Goal: Navigation & Orientation: Find specific page/section

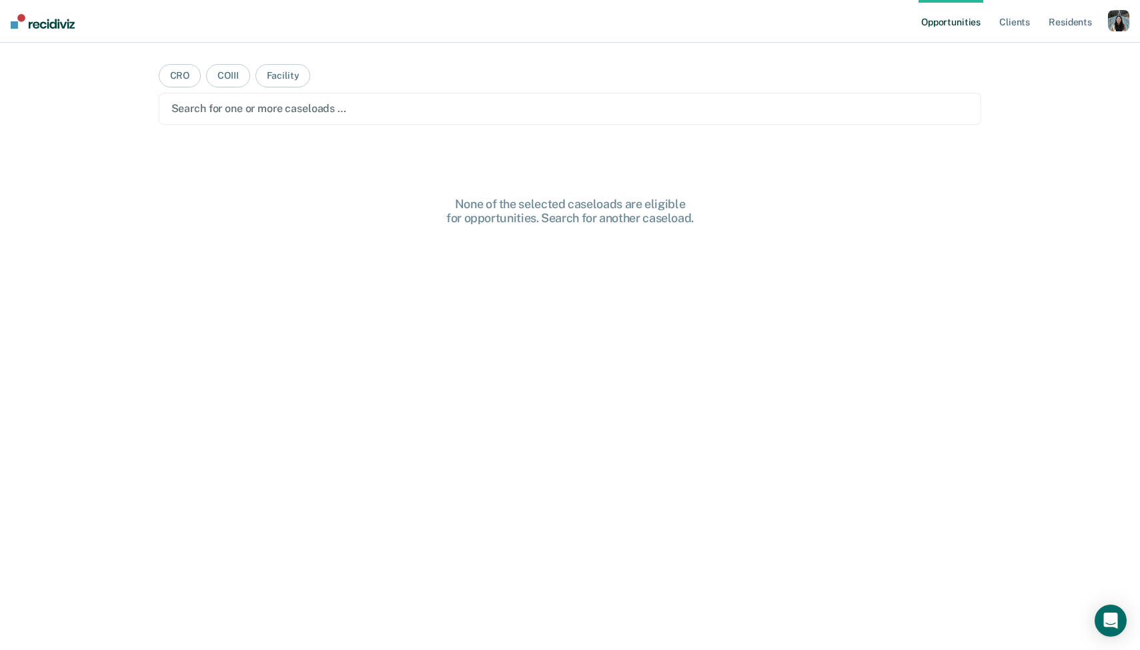
click at [1114, 20] on div "button" at bounding box center [1118, 20] width 21 height 21
click at [1044, 47] on div "Profile How it works Log Out" at bounding box center [1065, 70] width 129 height 65
click at [1034, 49] on link "Profile" at bounding box center [1064, 54] width 107 height 11
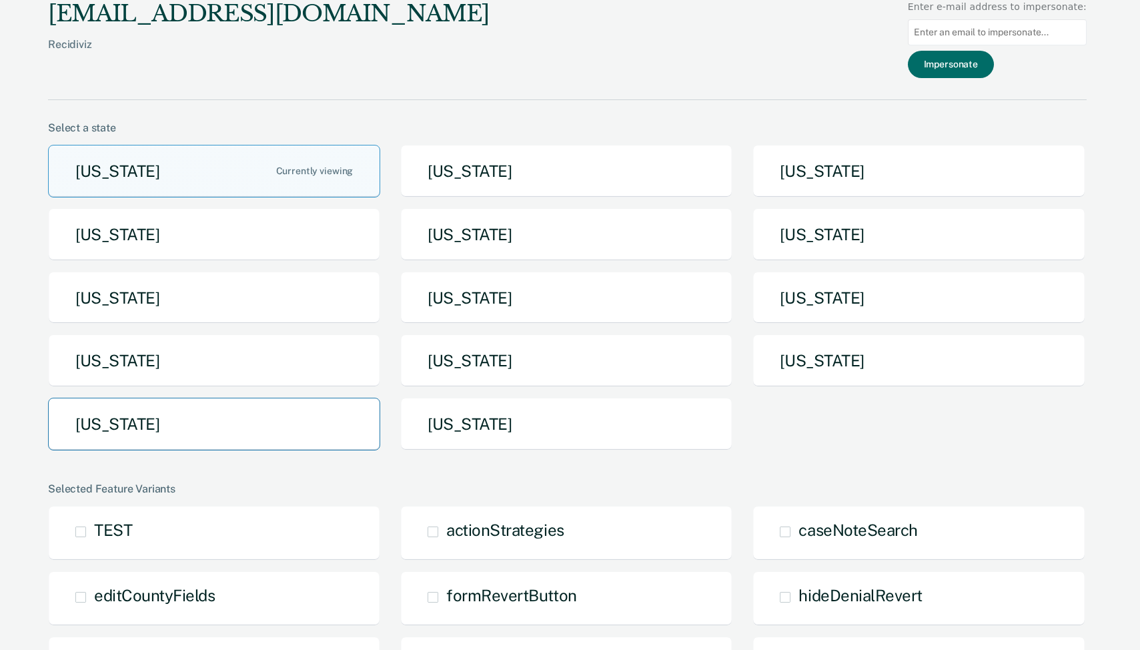
click at [251, 421] on button "[US_STATE]" at bounding box center [214, 424] width 332 height 53
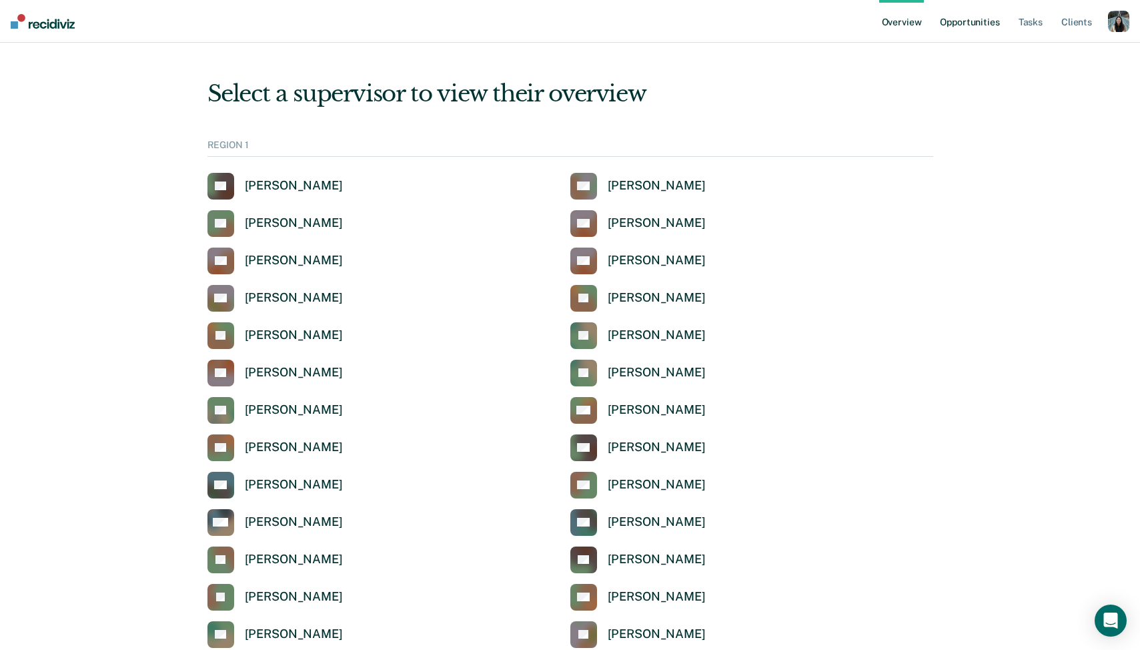
click at [977, 19] on link "Opportunities" at bounding box center [969, 21] width 65 height 43
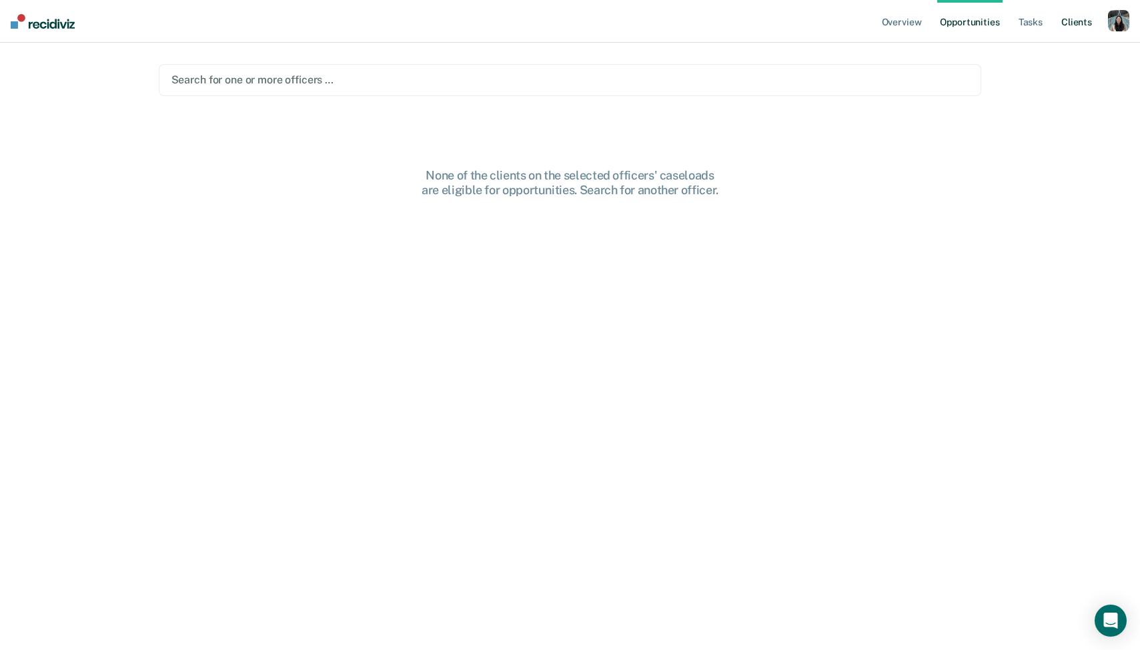
click at [1067, 23] on link "Client s" at bounding box center [1077, 21] width 36 height 43
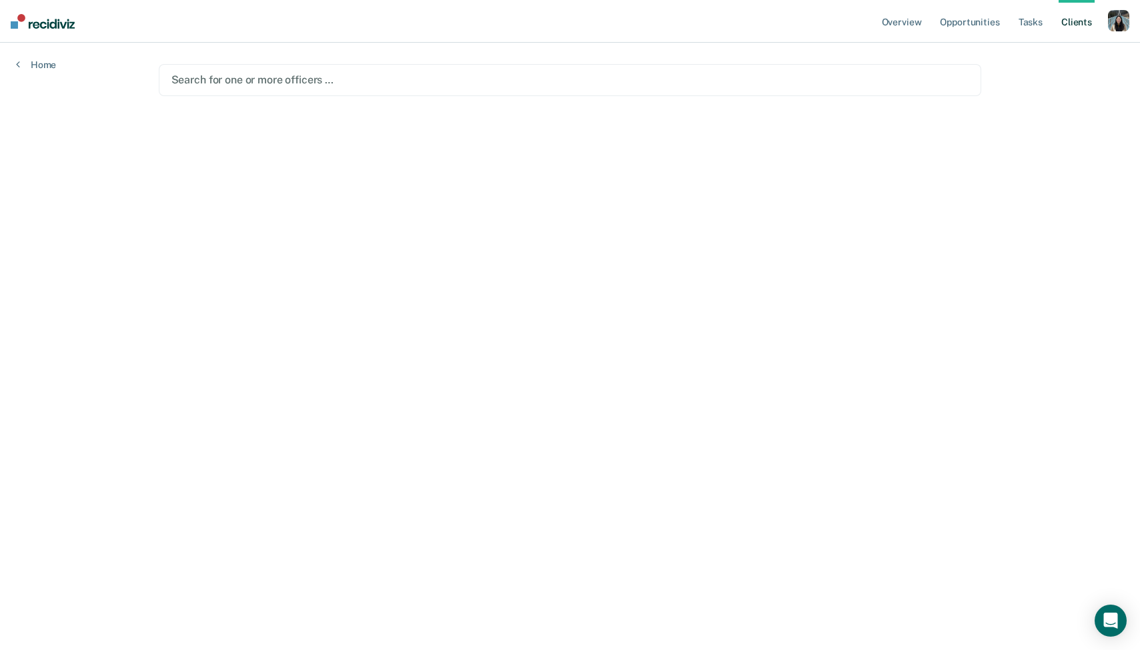
click at [647, 73] on div at bounding box center [570, 79] width 798 height 15
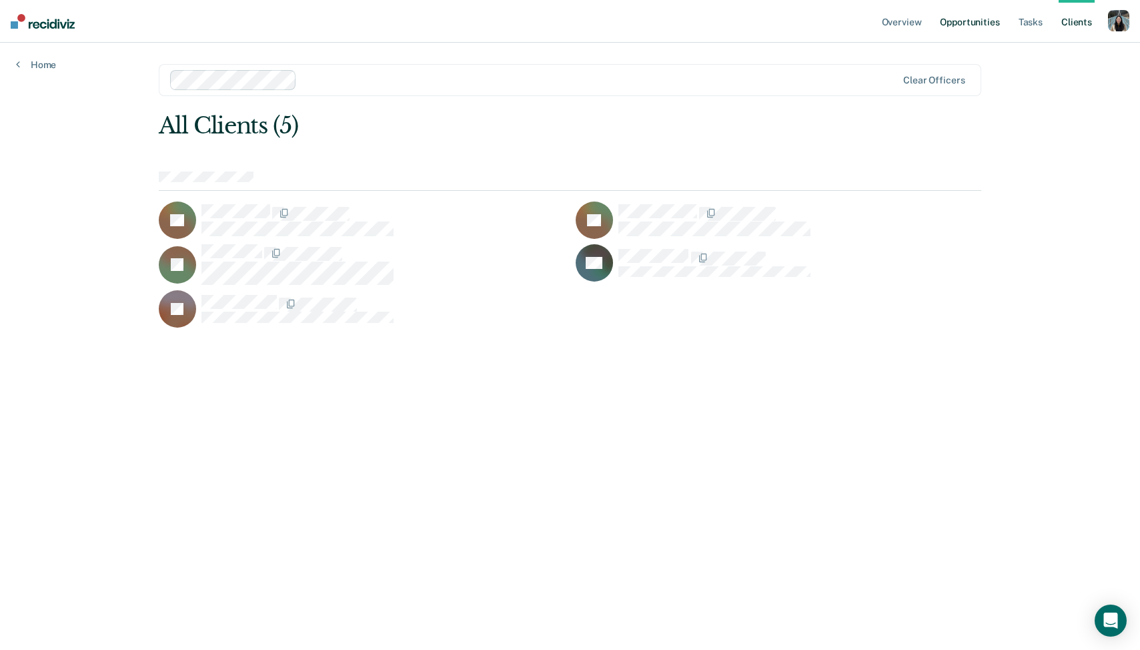
click at [975, 25] on link "Opportunities" at bounding box center [969, 21] width 65 height 43
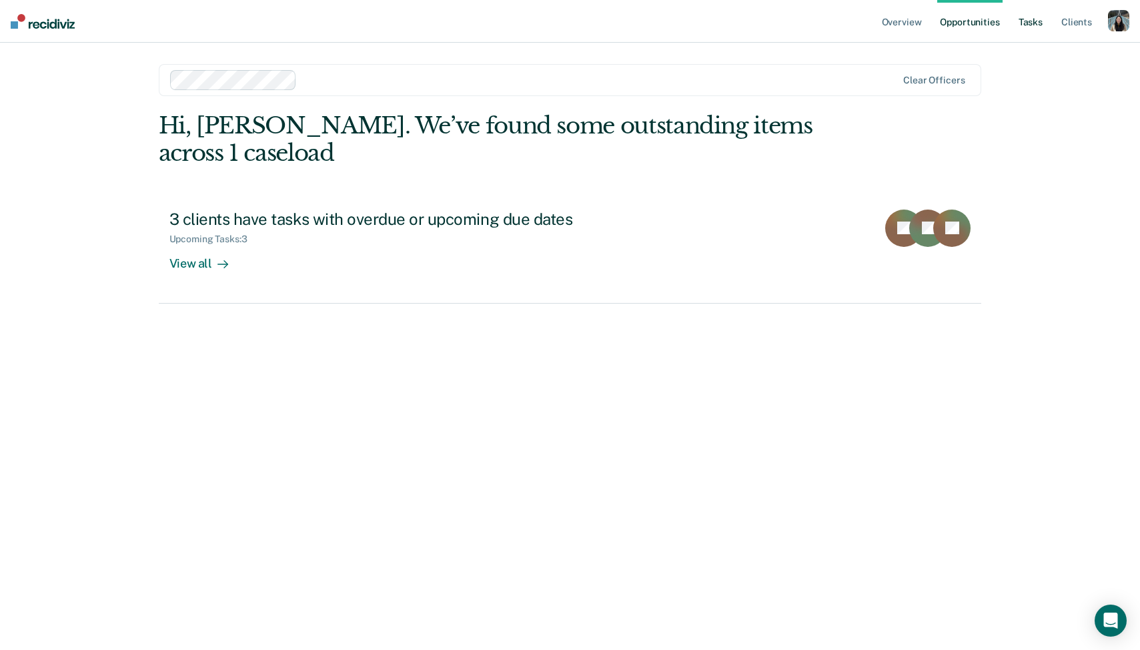
click at [1036, 15] on link "Tasks" at bounding box center [1030, 21] width 29 height 43
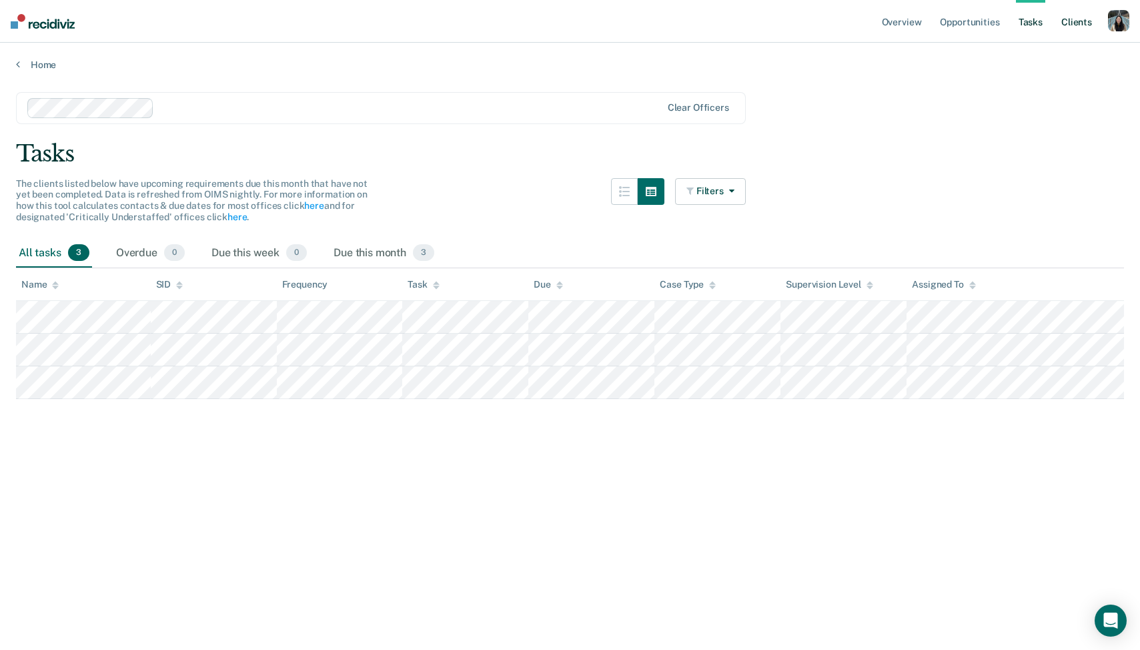
click at [1081, 22] on link "Client s" at bounding box center [1077, 21] width 36 height 43
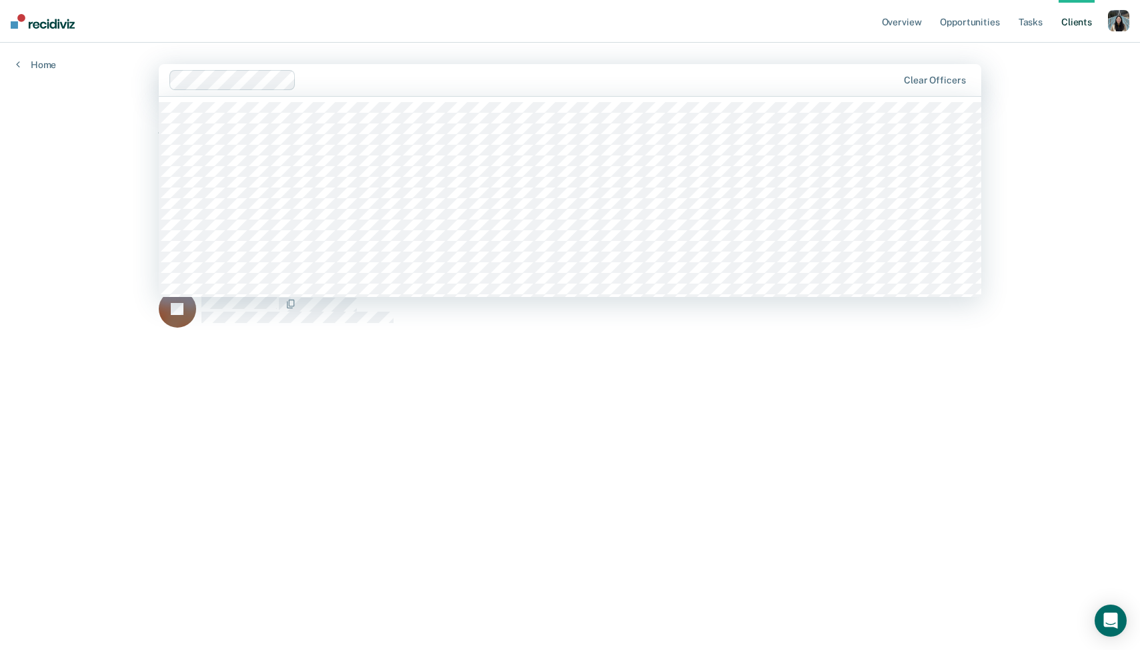
click at [514, 92] on div "Clear officers" at bounding box center [570, 80] width 823 height 32
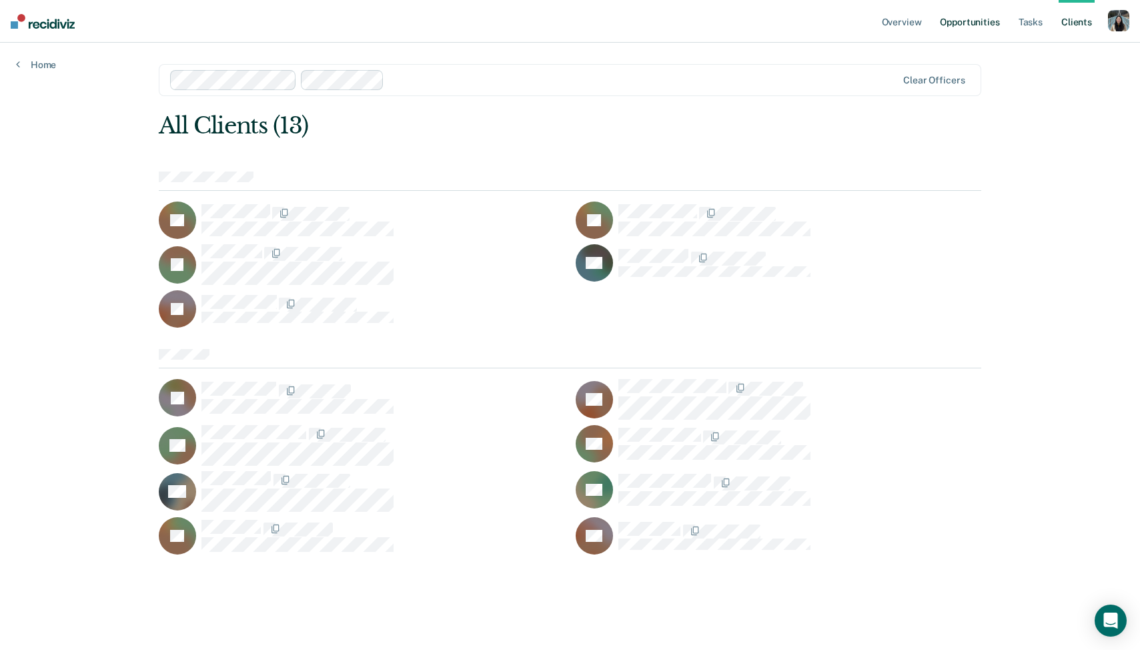
click at [966, 32] on link "Opportunities" at bounding box center [969, 21] width 65 height 43
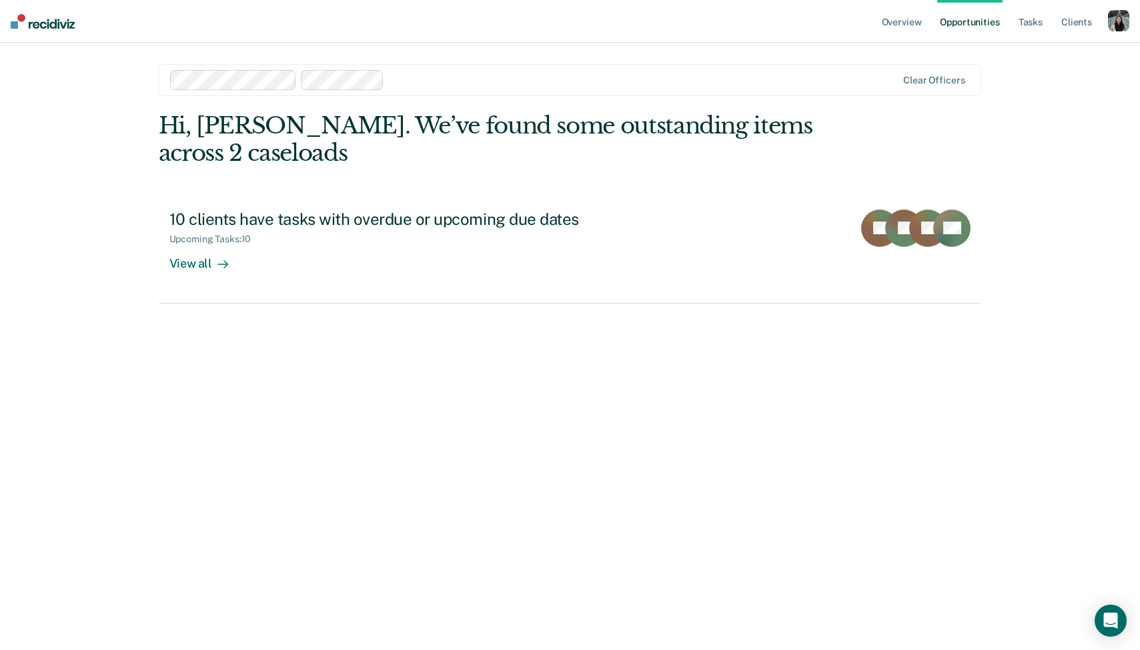
click at [573, 195] on div "Hi, [PERSON_NAME]. We’ve found some outstanding items across 2 caseloads 10 cli…" at bounding box center [570, 207] width 823 height 191
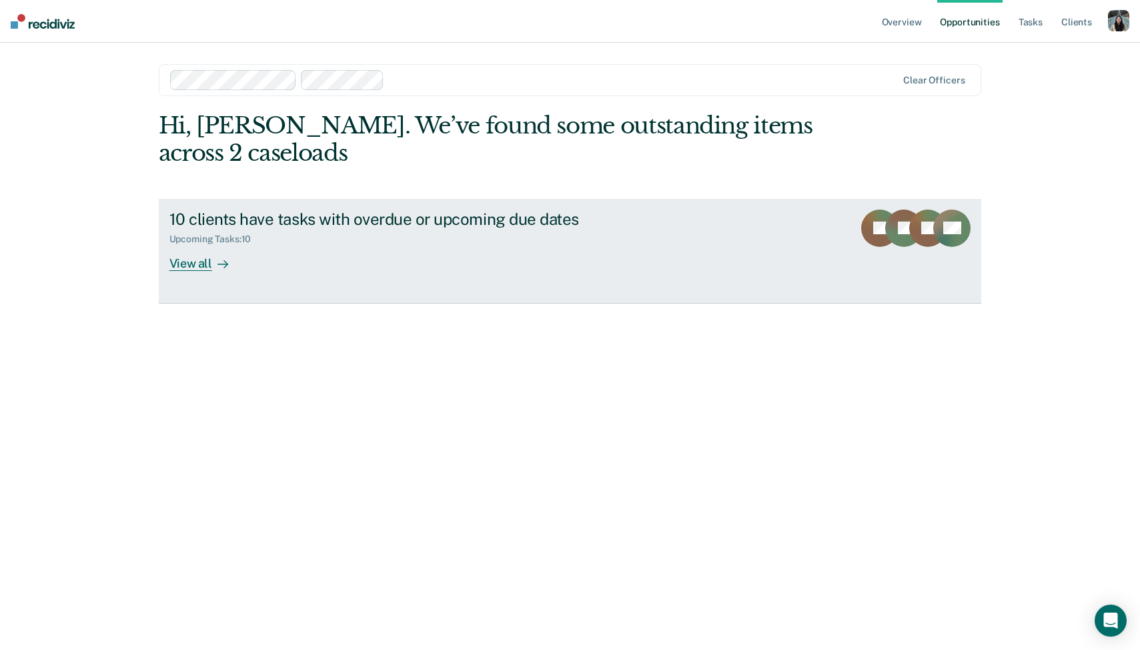
click at [570, 227] on div "10 clients have tasks with overdue or upcoming due dates" at bounding box center [403, 218] width 468 height 19
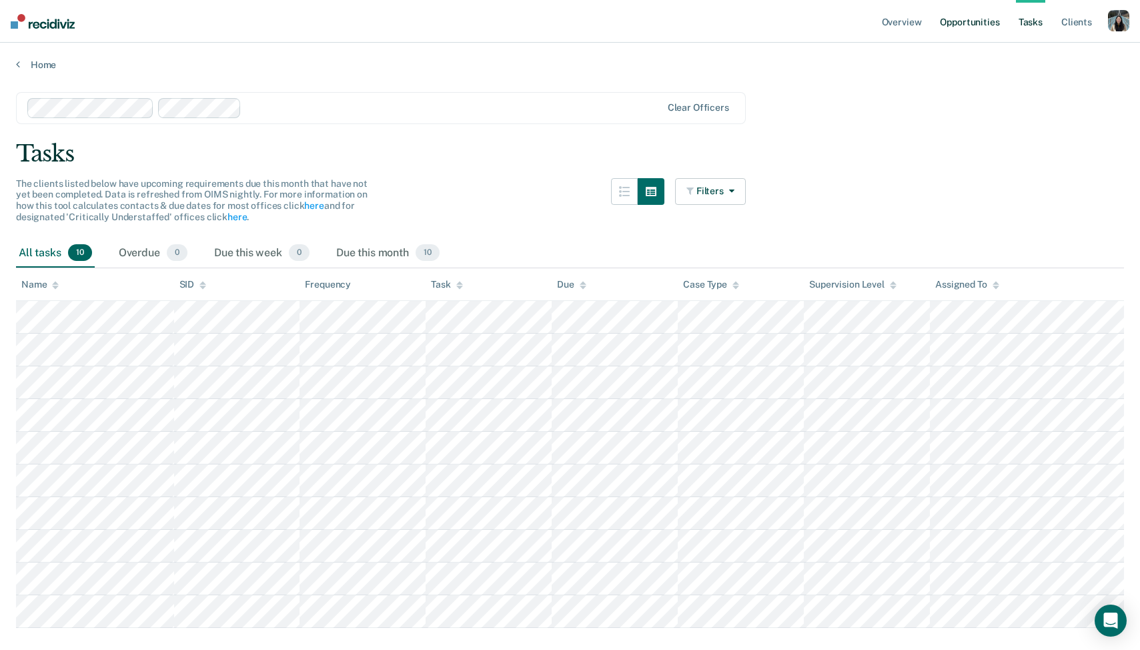
click at [987, 23] on link "Opportunities" at bounding box center [969, 21] width 65 height 43
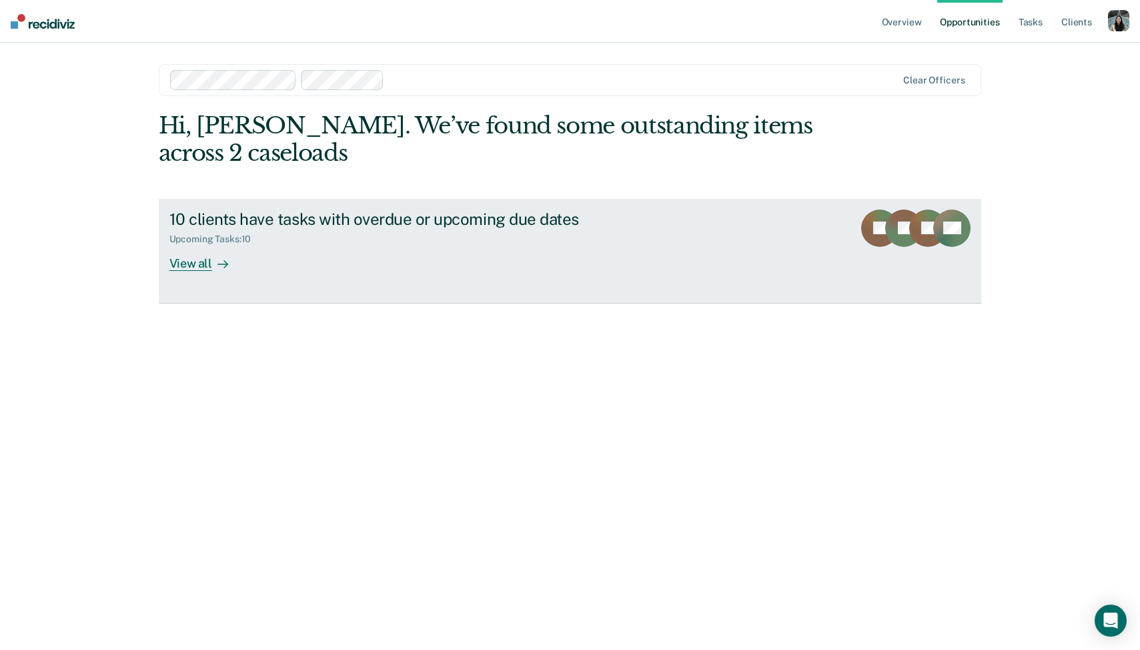
click at [361, 294] on link "10 clients have tasks with overdue or upcoming due dates Upcoming Tasks : 10 Vi…" at bounding box center [570, 251] width 823 height 105
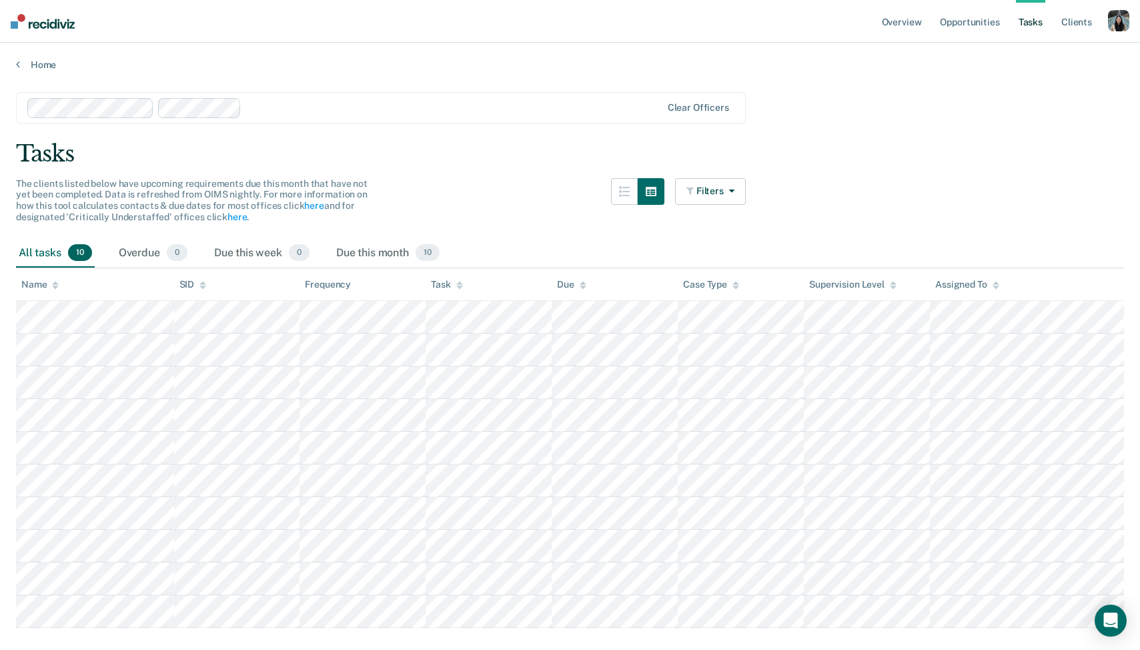
click at [567, 104] on div at bounding box center [454, 107] width 414 height 15
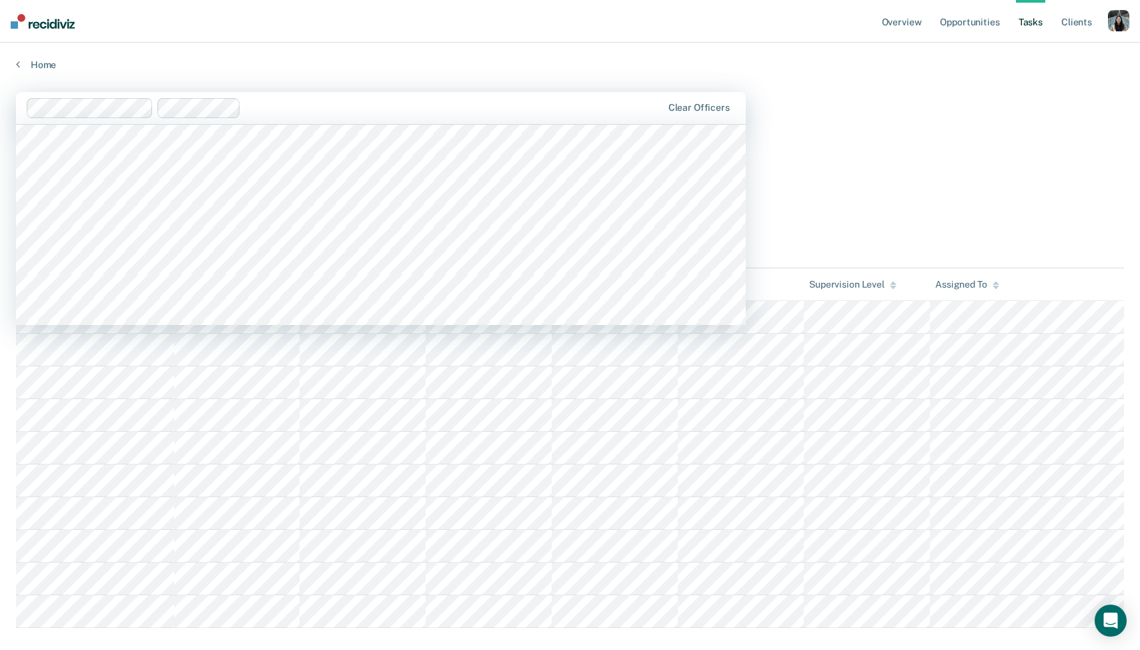
scroll to position [1942, 0]
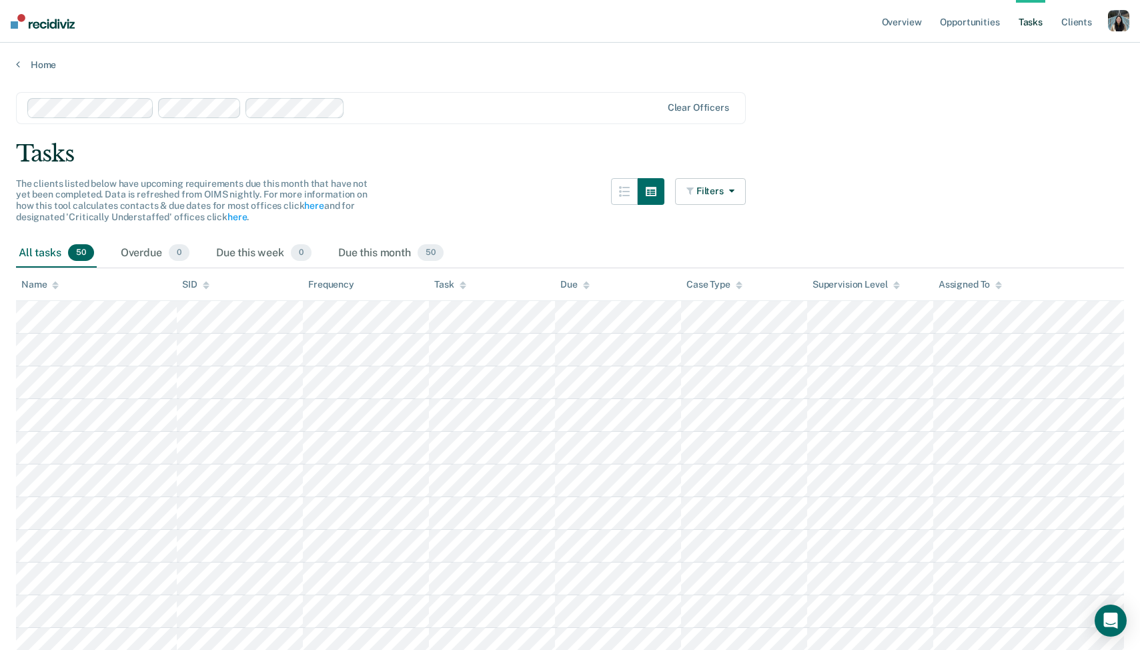
click at [468, 144] on div "Tasks" at bounding box center [570, 153] width 1108 height 27
click at [973, 36] on link "Opportunities" at bounding box center [969, 21] width 65 height 43
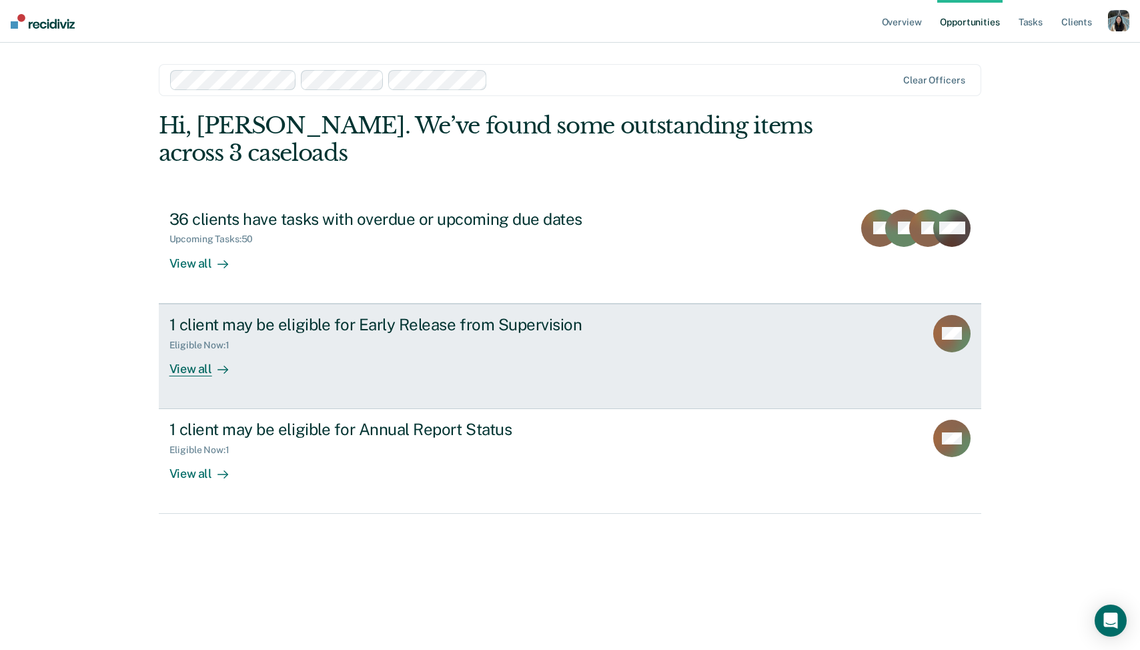
click at [608, 366] on div "1 client may be eligible for Early Release from Supervision Eligible Now : 1 Vi…" at bounding box center [419, 345] width 500 height 61
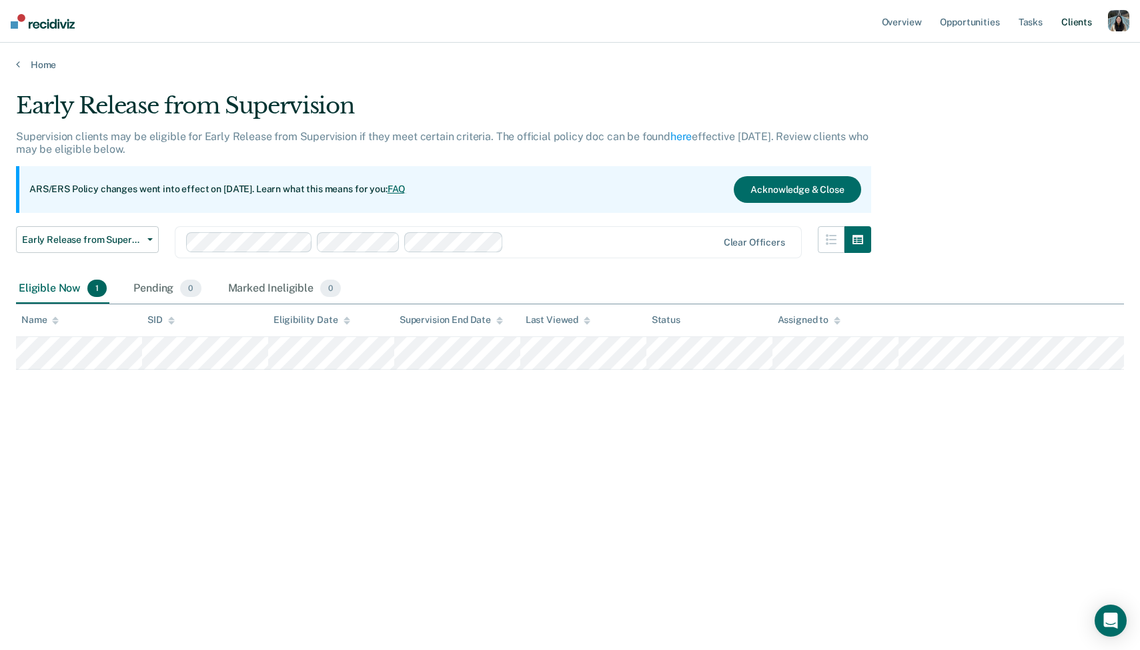
click at [1070, 27] on link "Client s" at bounding box center [1077, 21] width 36 height 43
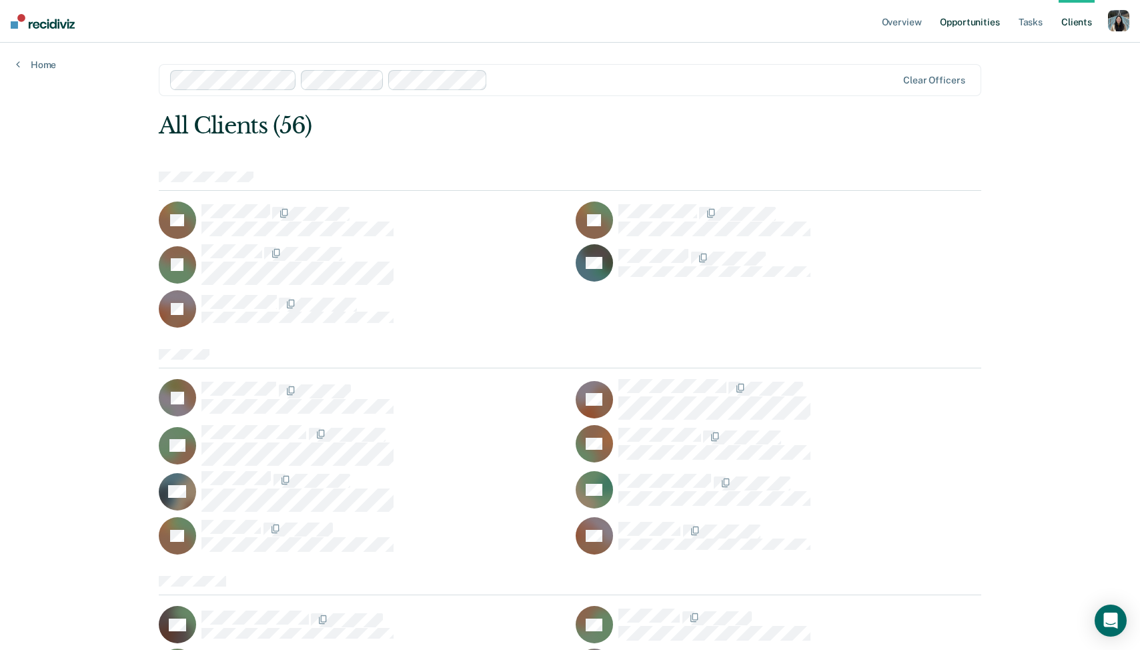
click at [985, 24] on link "Opportunities" at bounding box center [969, 21] width 65 height 43
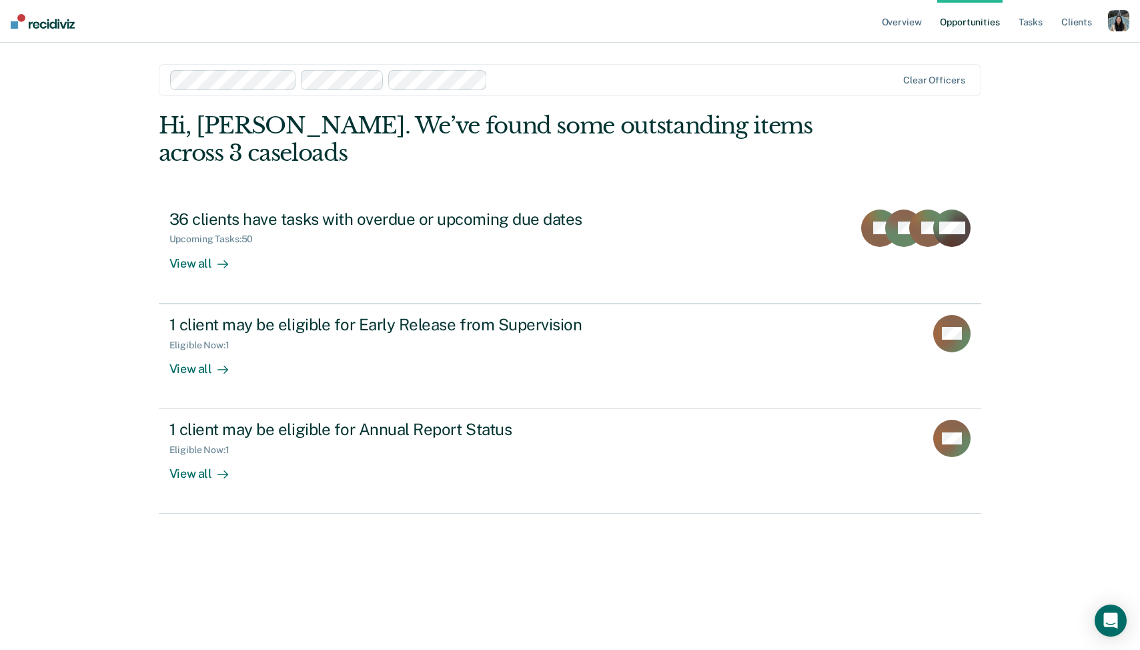
click at [1047, 40] on ul "Overview Opportunities Tasks Client s" at bounding box center [993, 21] width 229 height 43
click at [1043, 37] on link "Tasks" at bounding box center [1030, 21] width 29 height 43
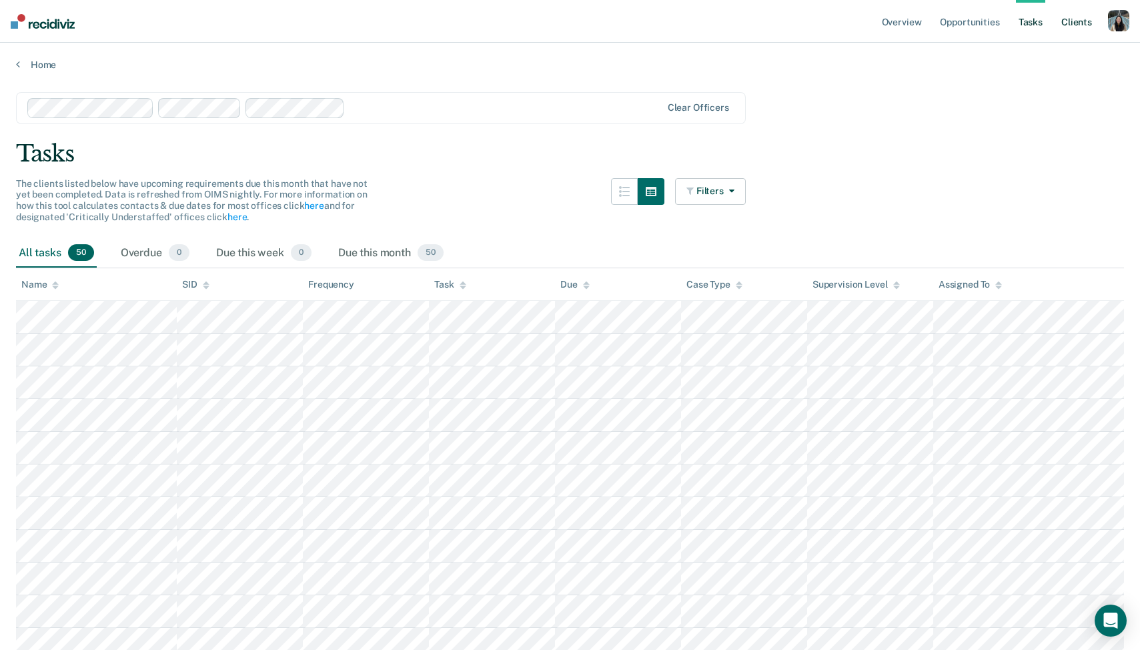
click at [1087, 34] on link "Client s" at bounding box center [1077, 21] width 36 height 43
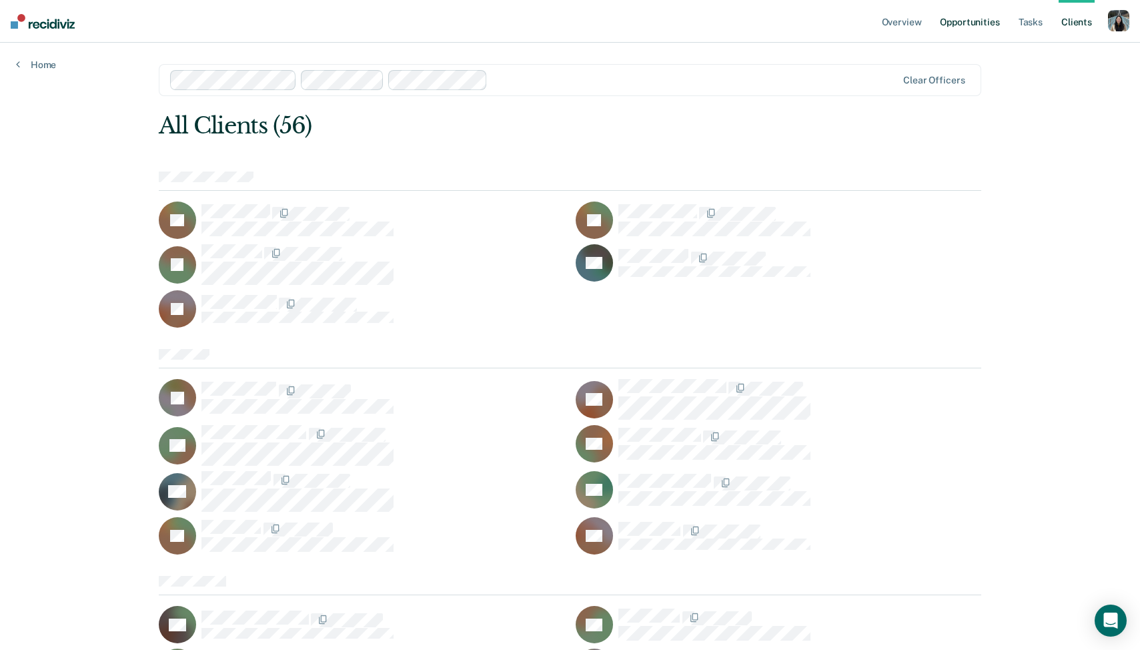
click at [967, 26] on link "Opportunities" at bounding box center [969, 21] width 65 height 43
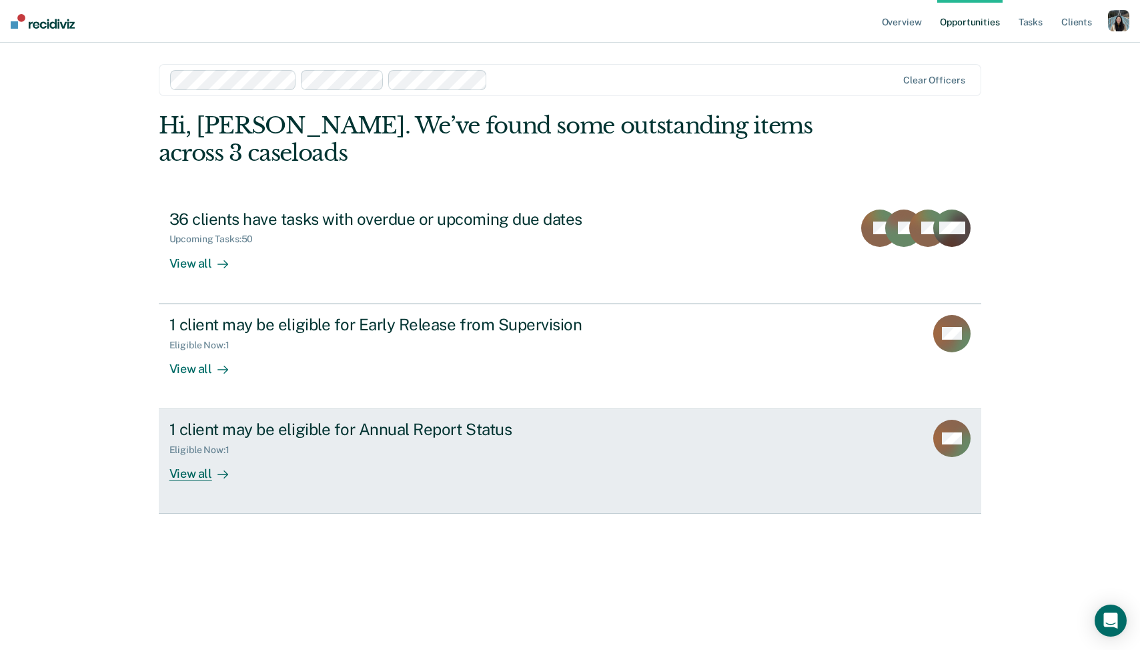
click at [462, 449] on div "Eligible Now : 1" at bounding box center [403, 447] width 468 height 17
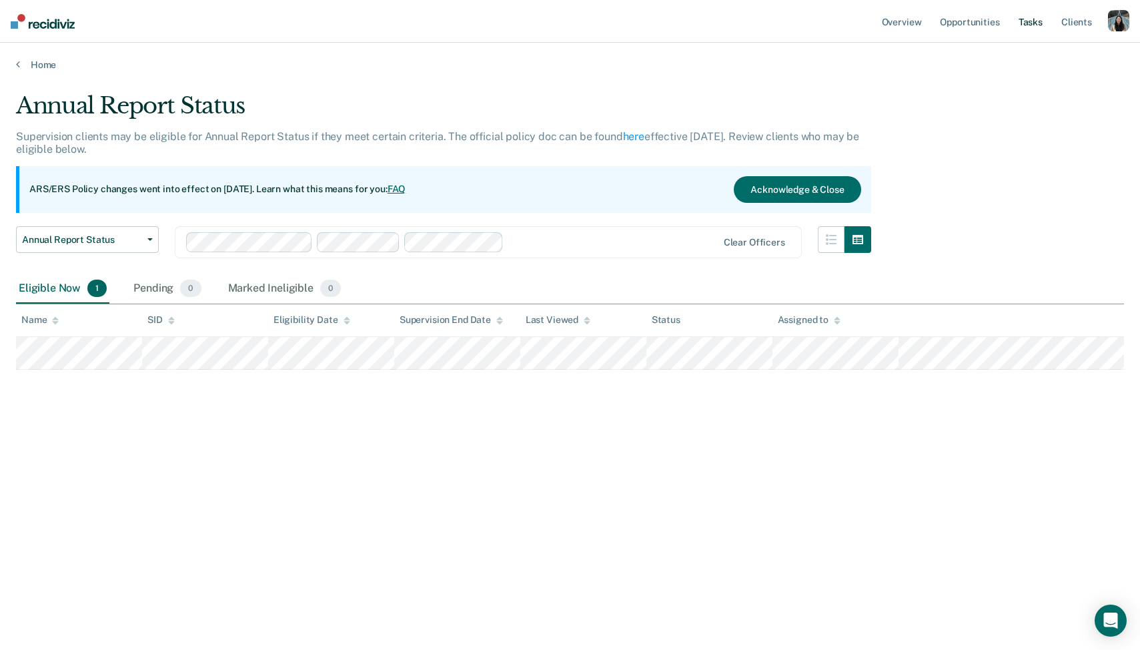
click at [1033, 17] on link "Tasks" at bounding box center [1030, 21] width 29 height 43
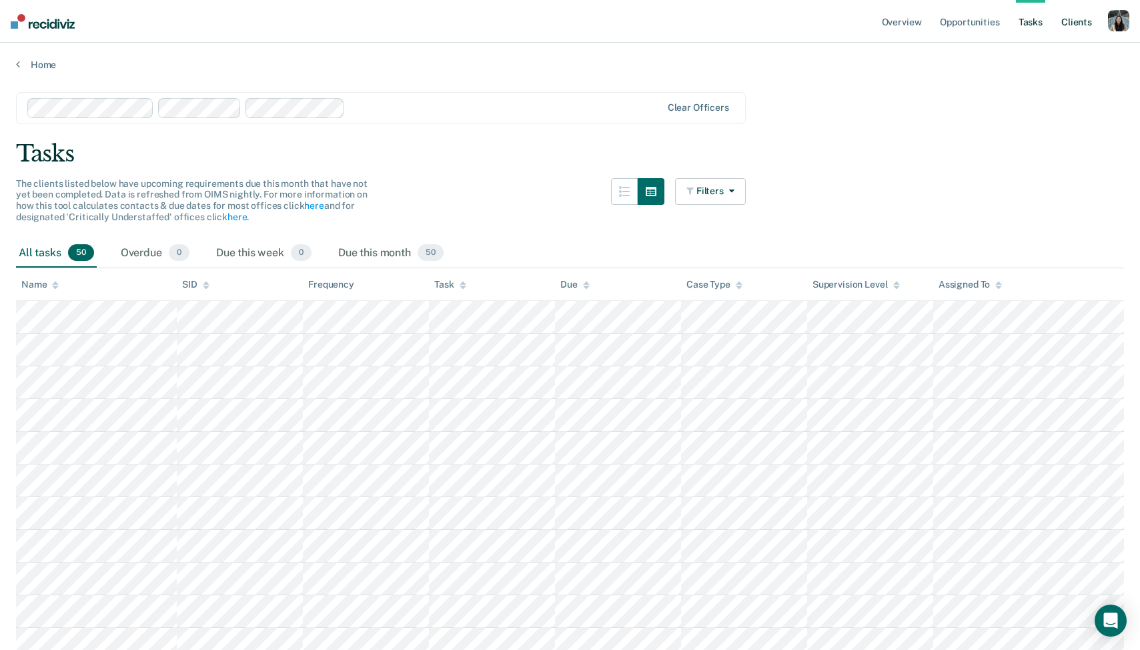
click at [1086, 21] on link "Client s" at bounding box center [1077, 21] width 36 height 43
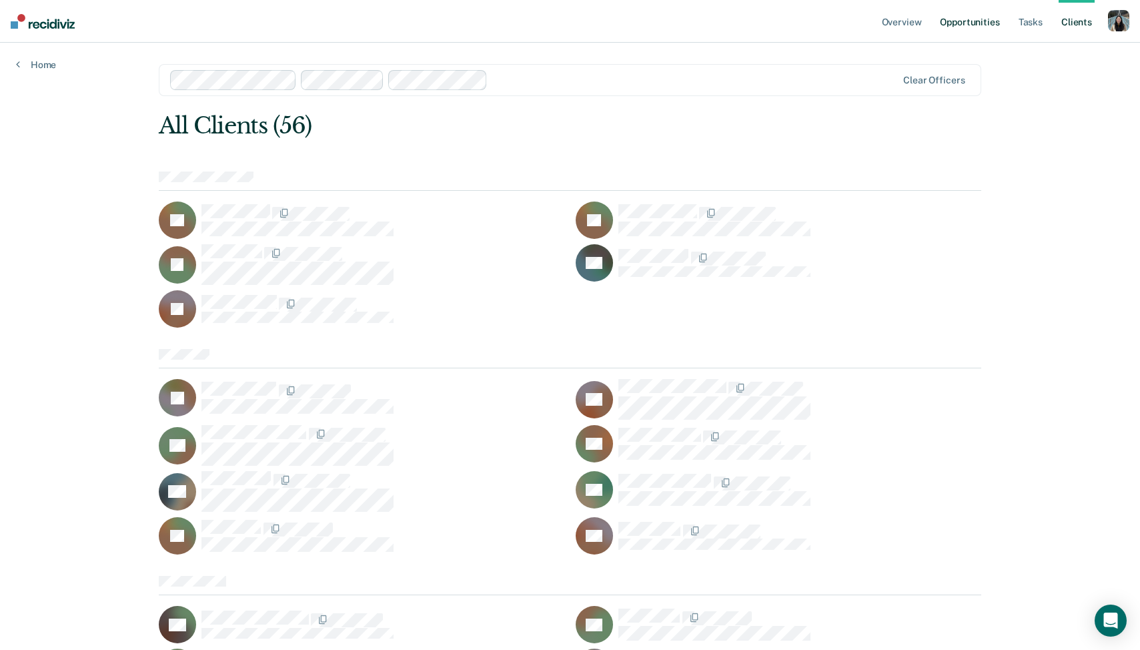
click at [971, 27] on link "Opportunities" at bounding box center [969, 21] width 65 height 43
